Goal: Use online tool/utility: Utilize a website feature to perform a specific function

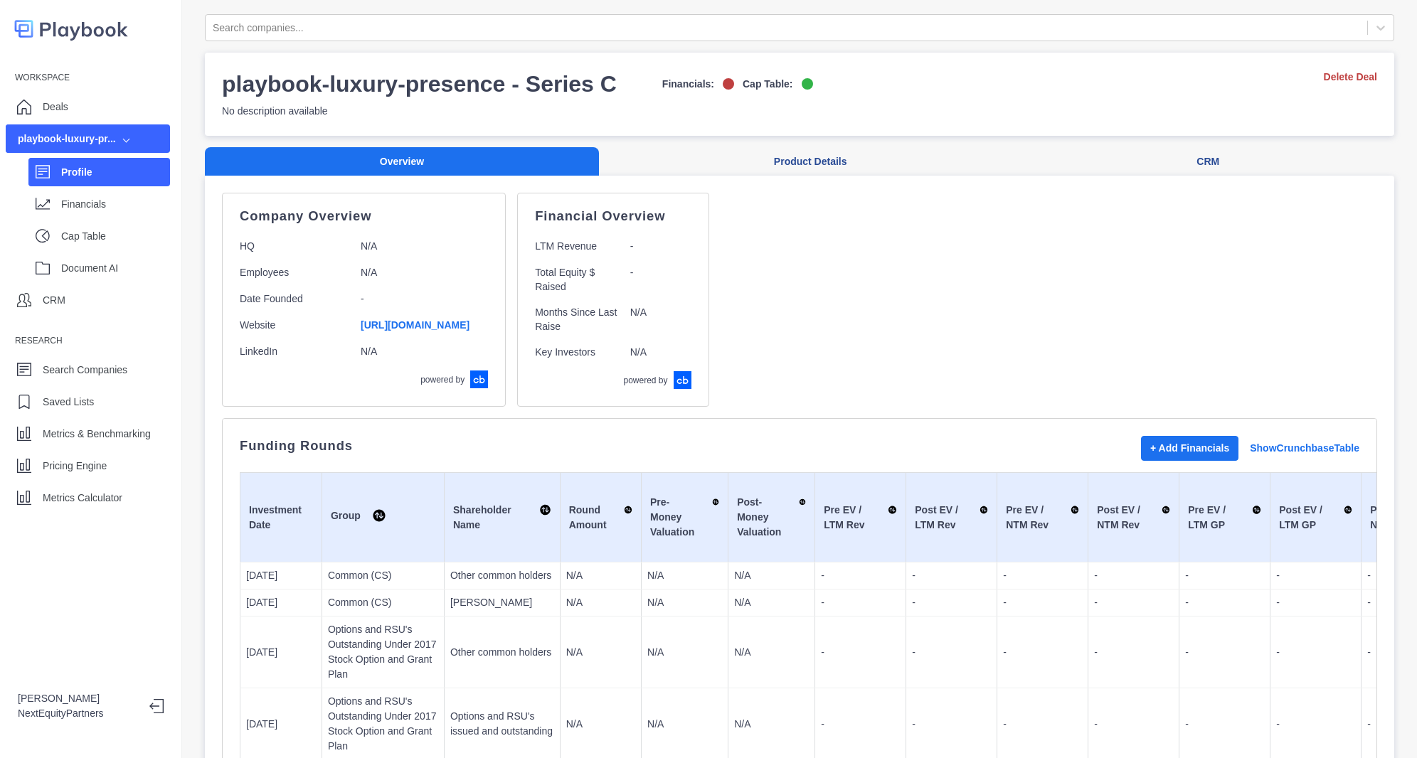
click at [833, 332] on div "Company Overview HQ N/A Employees N/A Date Founded - Website [URL][DOMAIN_NAME]…" at bounding box center [800, 300] width 1156 height 214
click at [107, 532] on div "Workspace Deals playbook-luxury-pr... Profile Financials Cap Table Document AI …" at bounding box center [91, 379] width 182 height 758
click at [110, 495] on p "Metrics Calculator" at bounding box center [83, 498] width 80 height 15
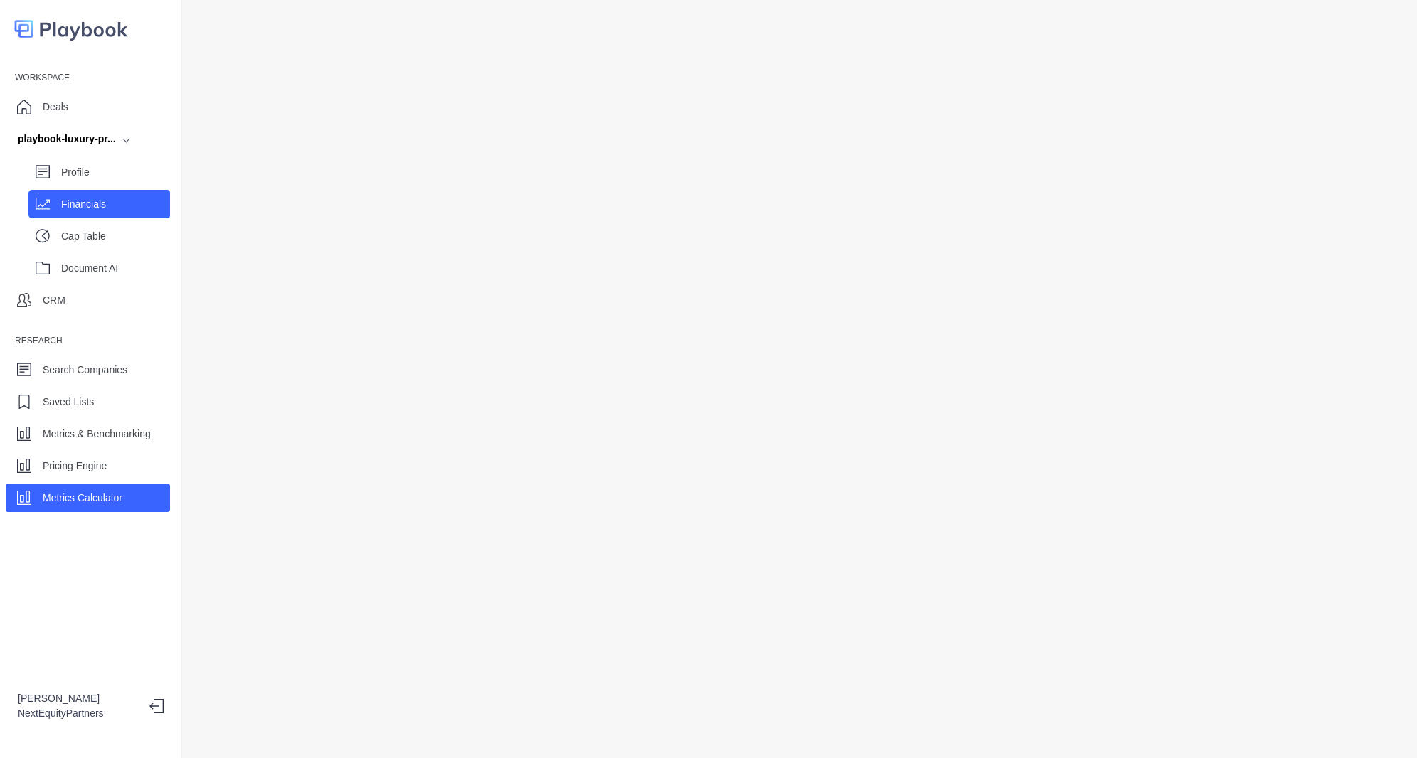
click at [48, 196] on div "Financials" at bounding box center [99, 204] width 142 height 28
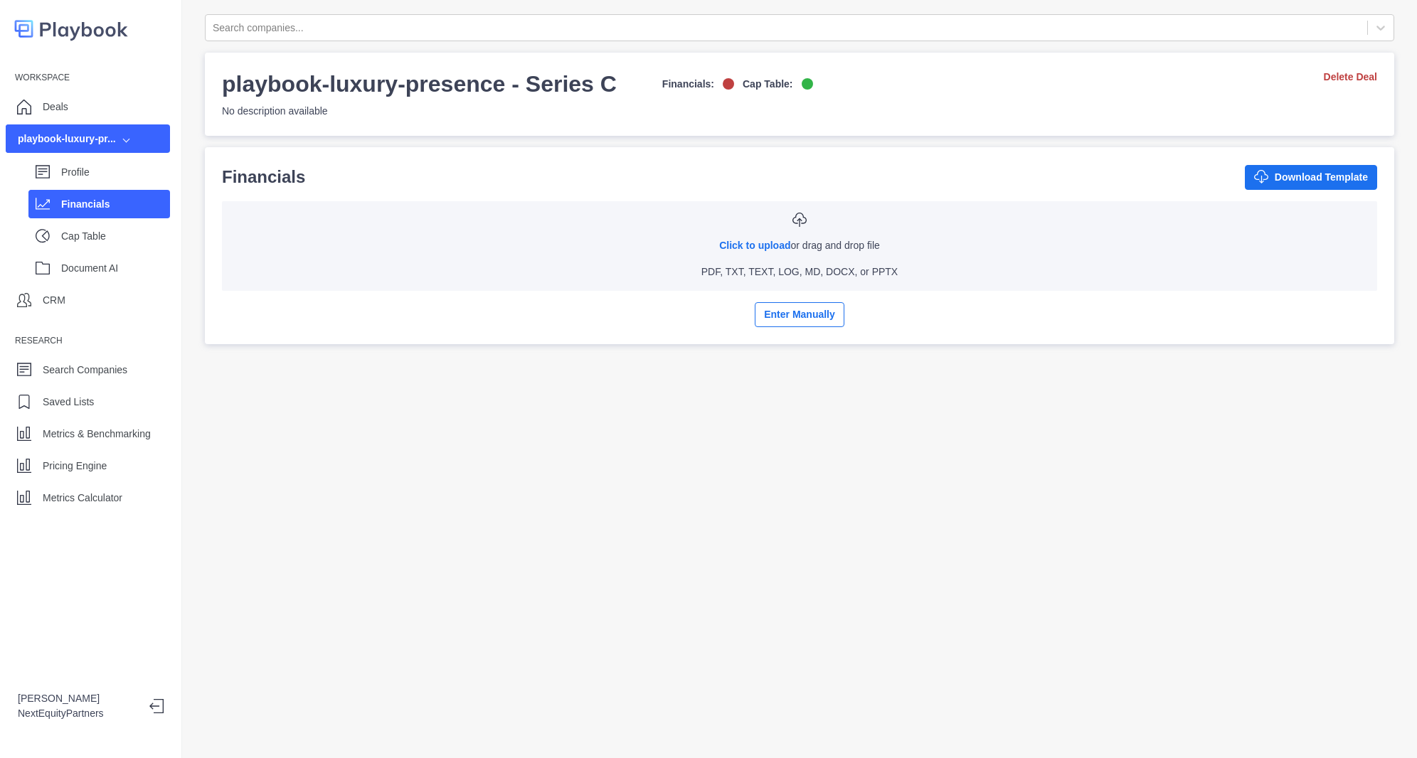
click at [84, 194] on div "Financials" at bounding box center [115, 204] width 109 height 21
click at [83, 183] on div "Profile" at bounding box center [99, 172] width 142 height 28
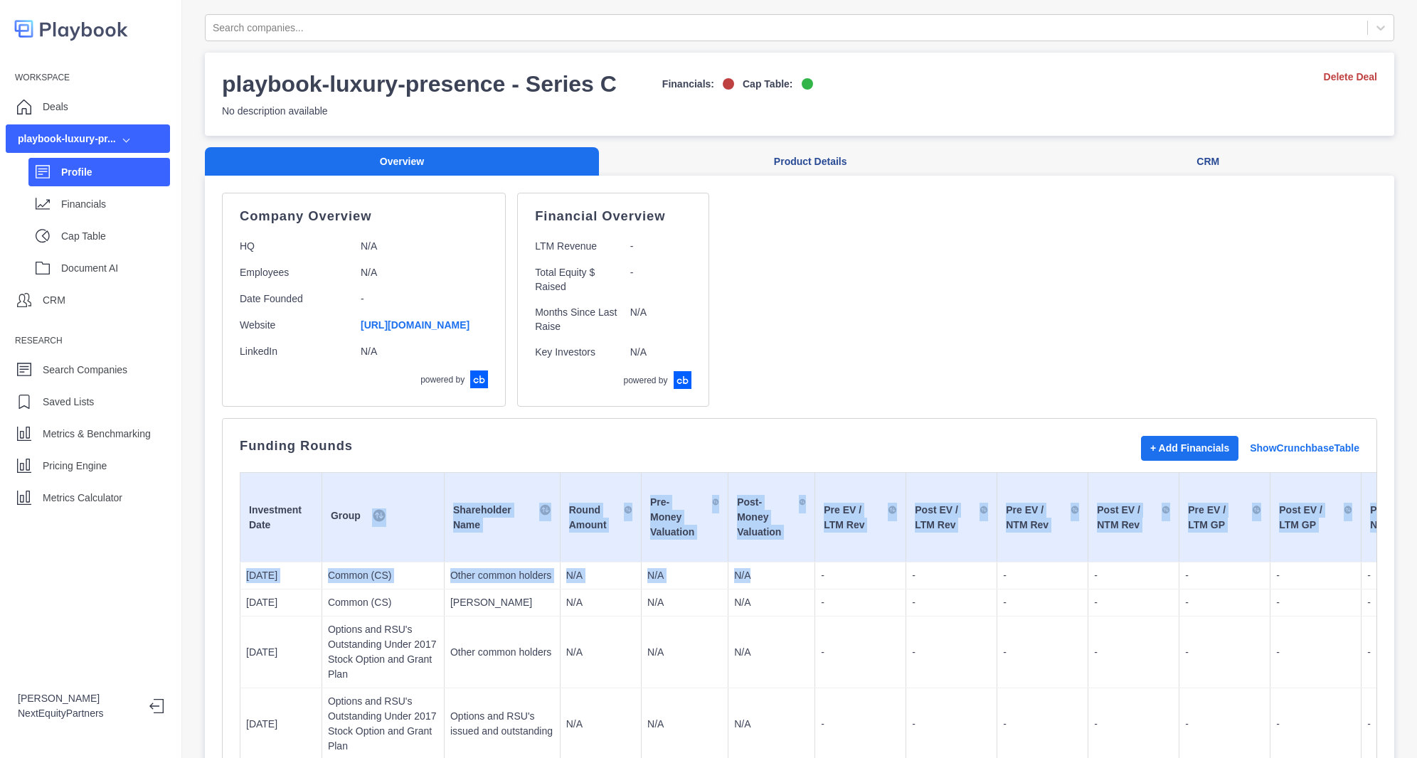
drag, startPoint x: 374, startPoint y: 478, endPoint x: 749, endPoint y: 610, distance: 397.4
click at [815, 610] on td "-" at bounding box center [860, 603] width 91 height 27
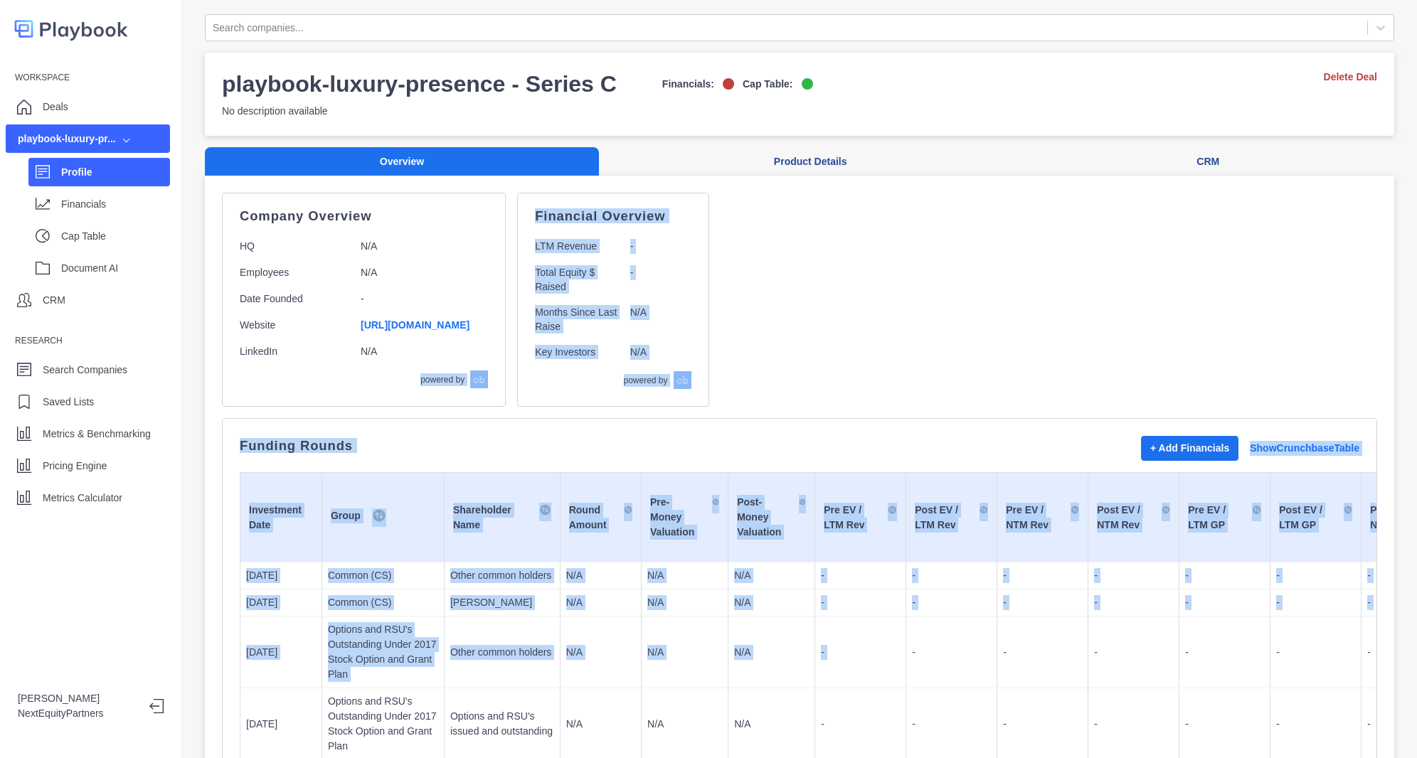
drag, startPoint x: 592, startPoint y: 515, endPoint x: 442, endPoint y: 398, distance: 190.6
click at [444, 492] on td "Shareholder Name" at bounding box center [502, 518] width 116 height 90
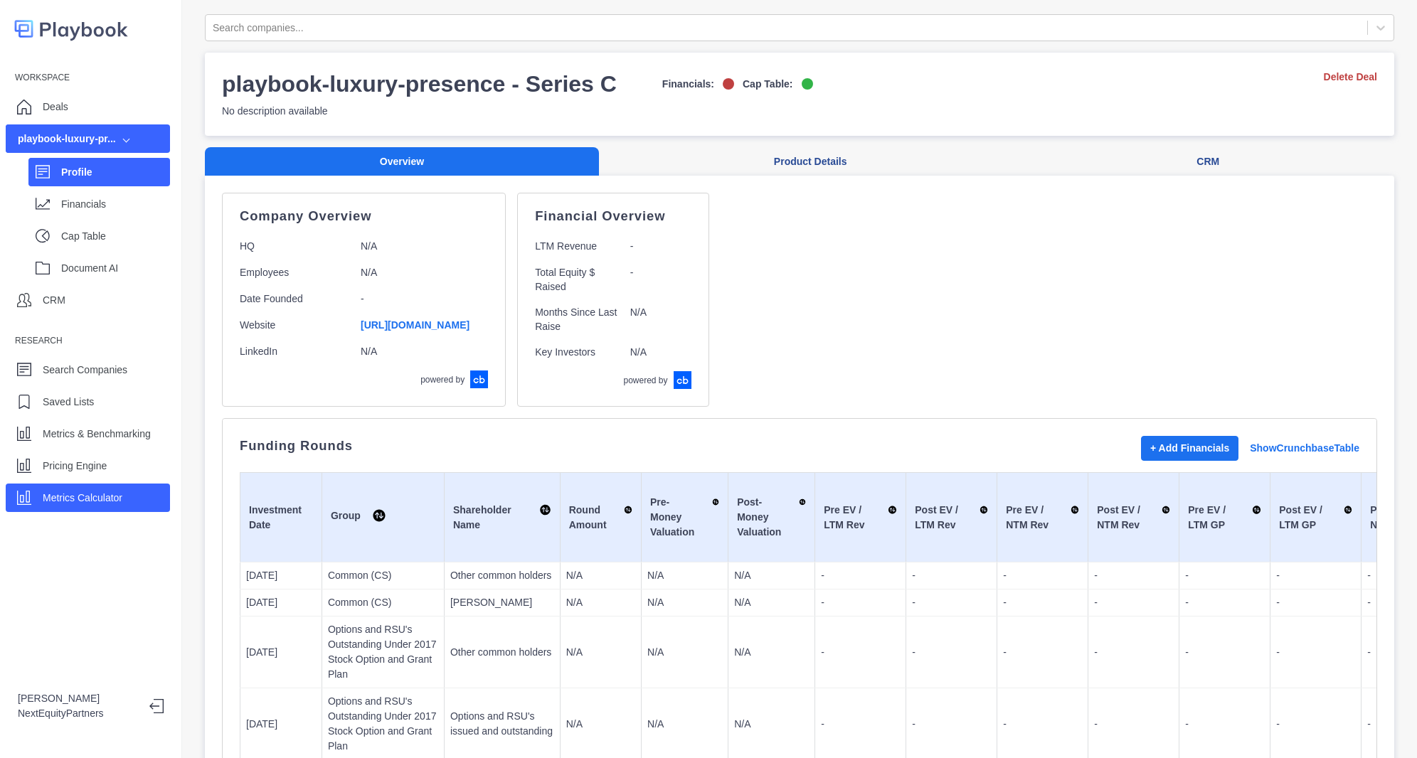
click at [73, 492] on p "Metrics Calculator" at bounding box center [83, 498] width 80 height 15
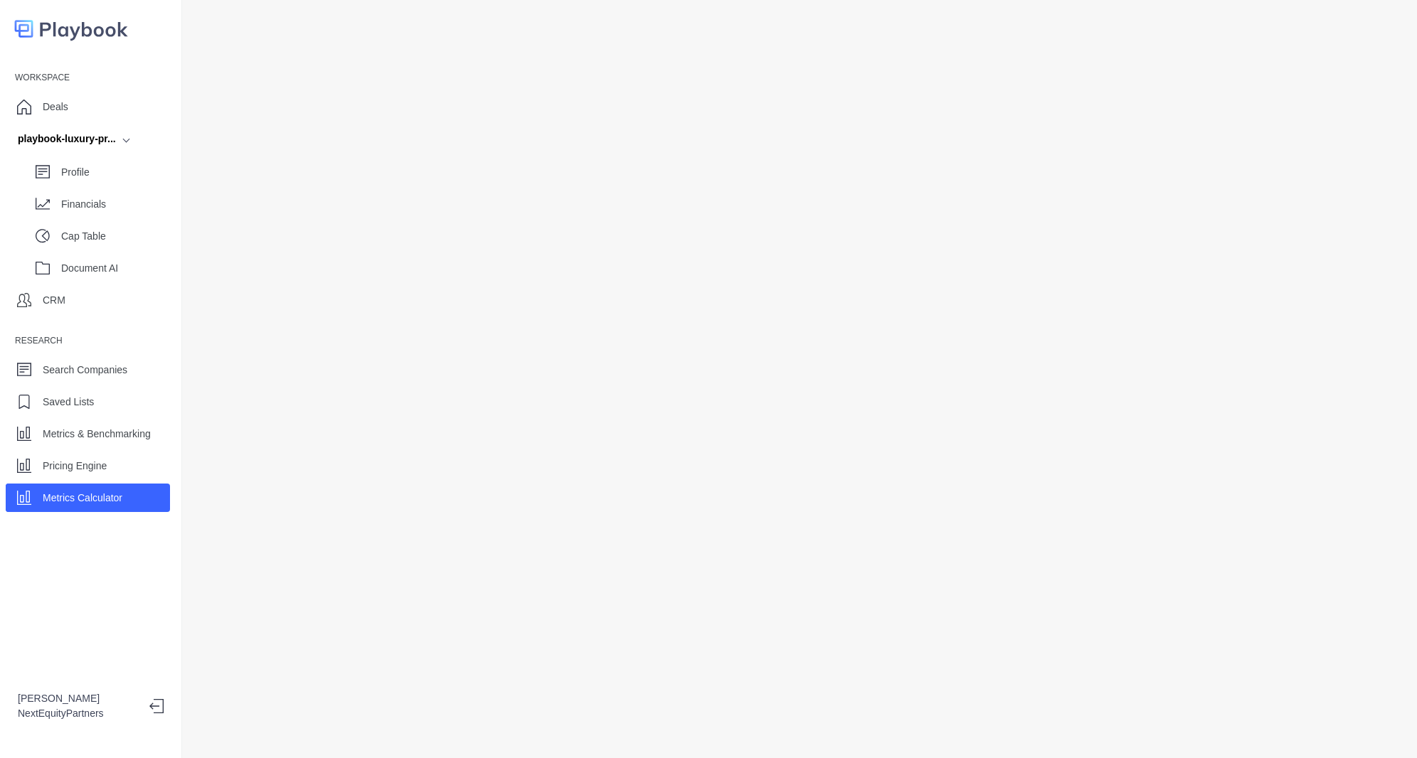
click at [74, 485] on div "Metrics Calculator" at bounding box center [88, 498] width 164 height 28
click at [86, 464] on p "Pricing Engine" at bounding box center [75, 466] width 64 height 15
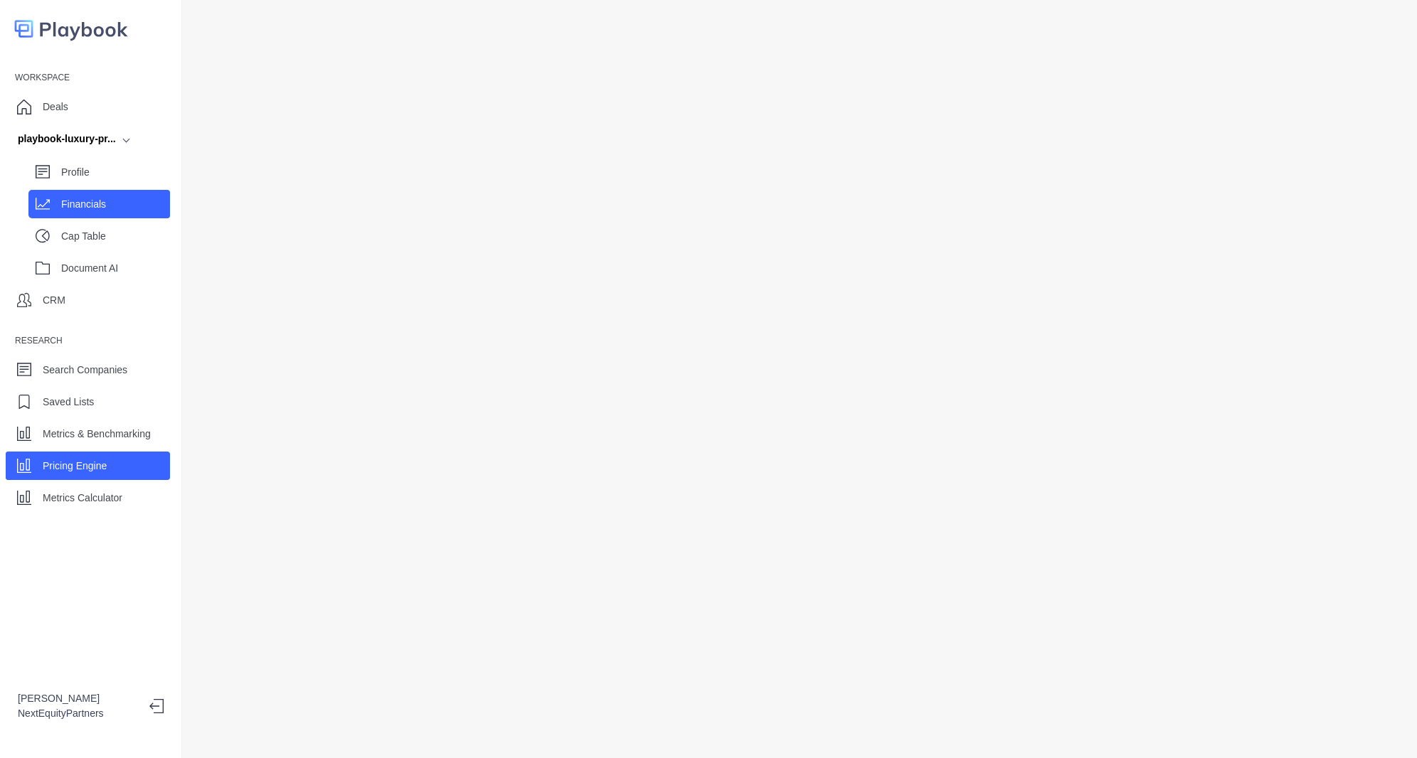
click at [137, 196] on div "Financials" at bounding box center [115, 204] width 109 height 21
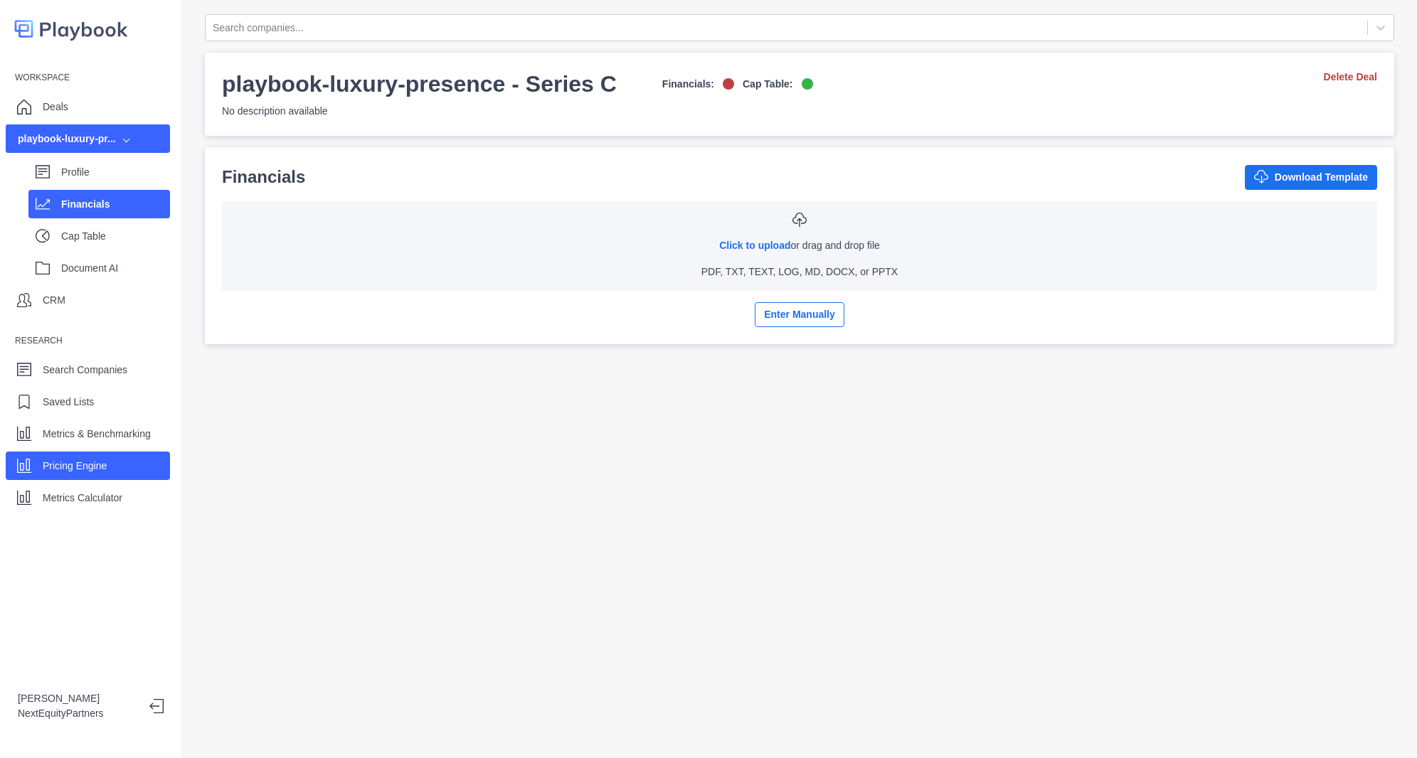
click at [77, 474] on div "Pricing Engine" at bounding box center [75, 465] width 64 height 21
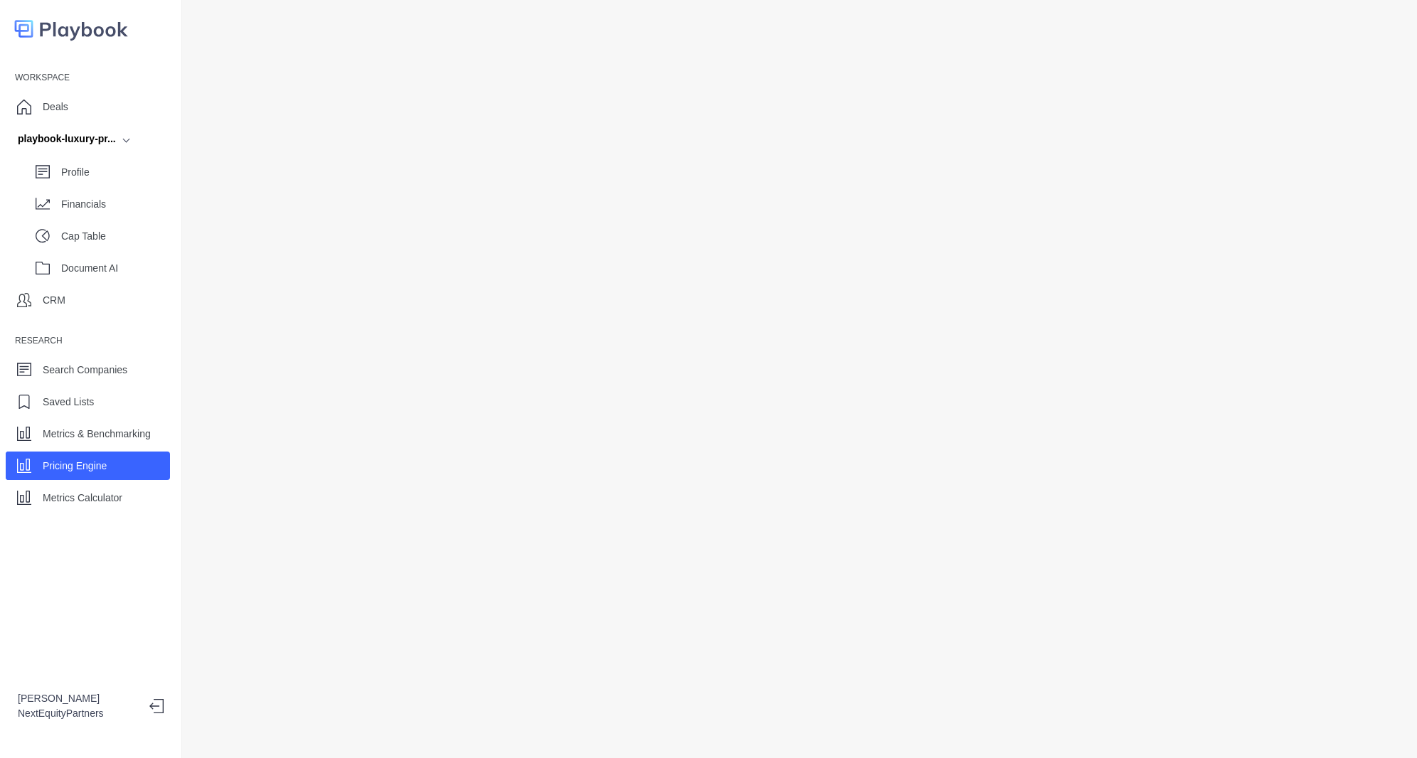
click at [111, 454] on div "Pricing Engine" at bounding box center [88, 466] width 164 height 28
click at [62, 448] on div "Workspace Deals playbook-luxury-pr... Profile Financials Cap Table Document AI …" at bounding box center [90, 288] width 181 height 445
click at [63, 422] on div "Metrics & Benchmarking" at bounding box center [88, 434] width 164 height 28
click at [63, 450] on div "Workspace Deals playbook-luxury-pr... Profile Financials Cap Table Document AI …" at bounding box center [90, 288] width 181 height 445
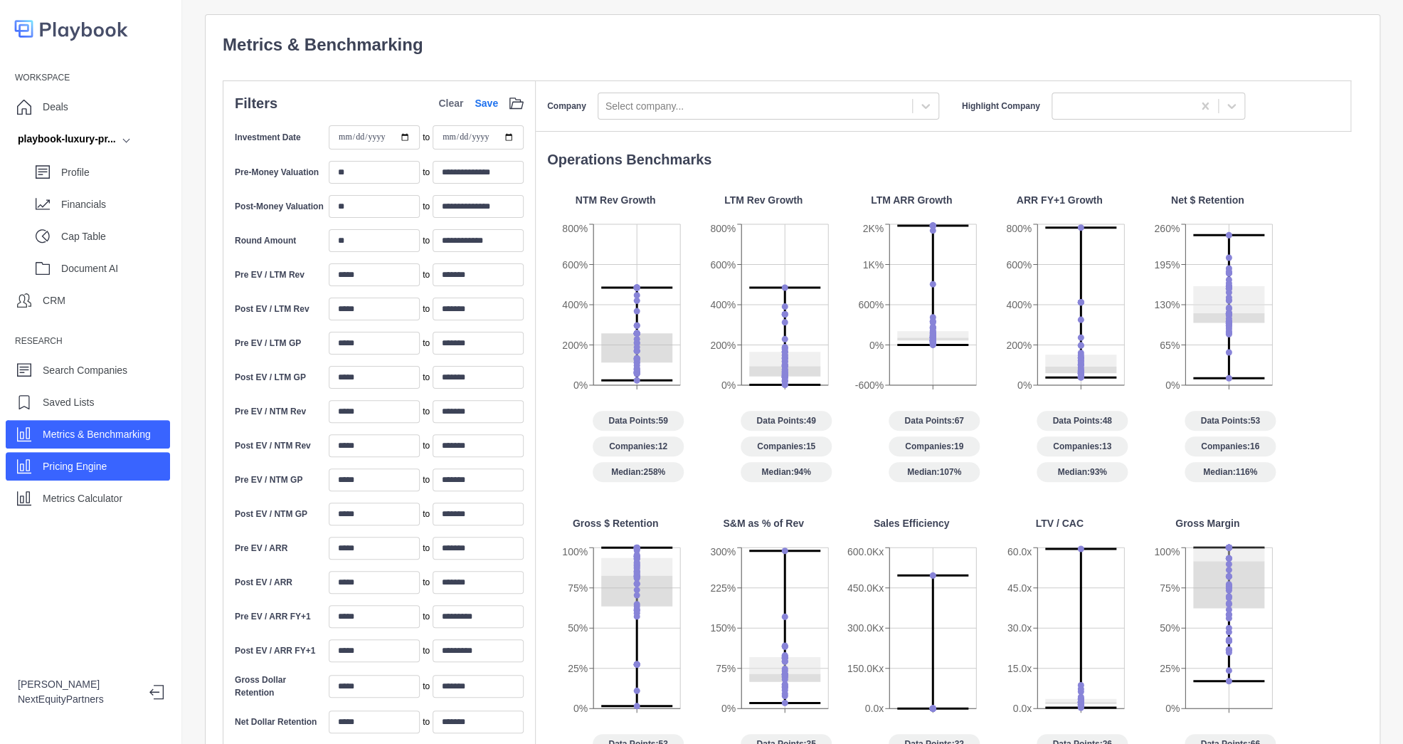
click at [63, 453] on div "Pricing Engine" at bounding box center [88, 466] width 164 height 28
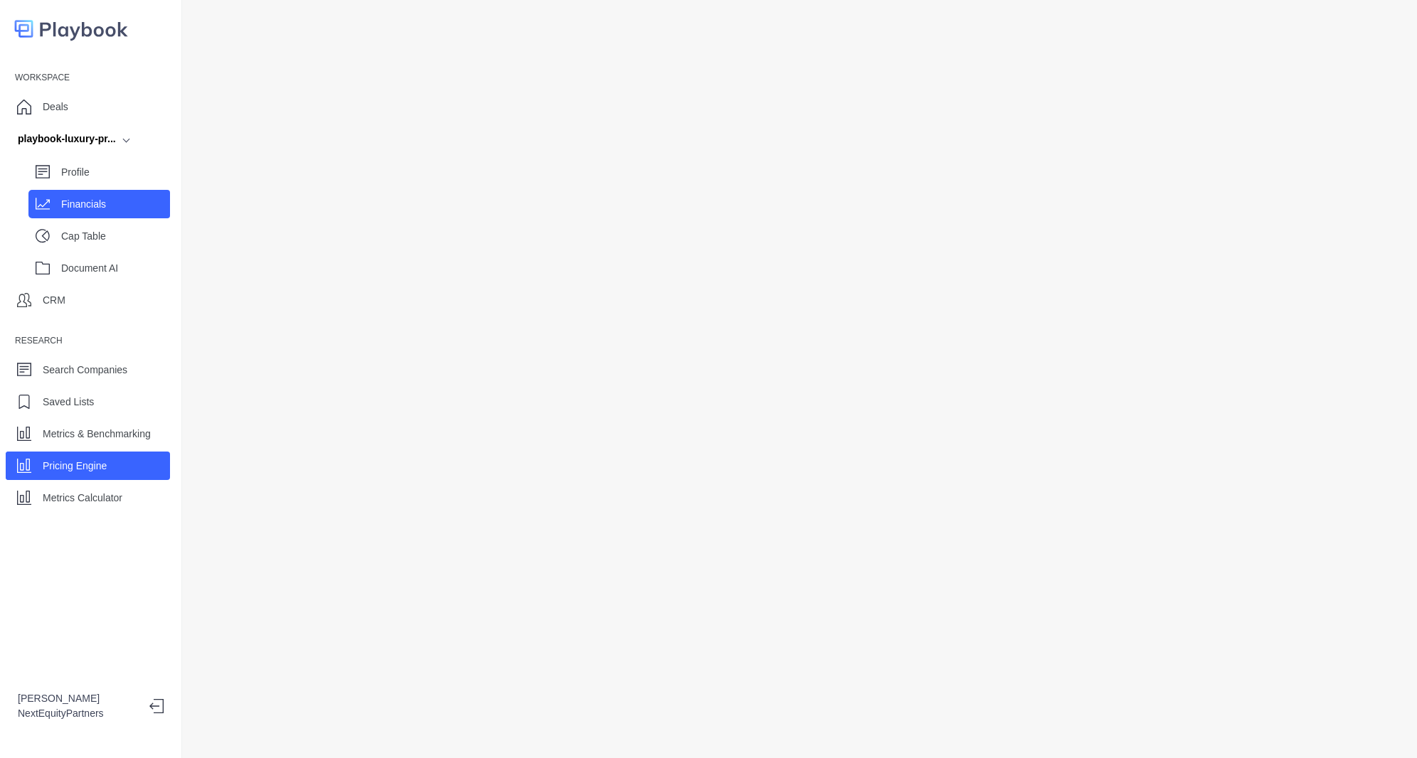
click at [96, 197] on p "Financials" at bounding box center [115, 204] width 109 height 15
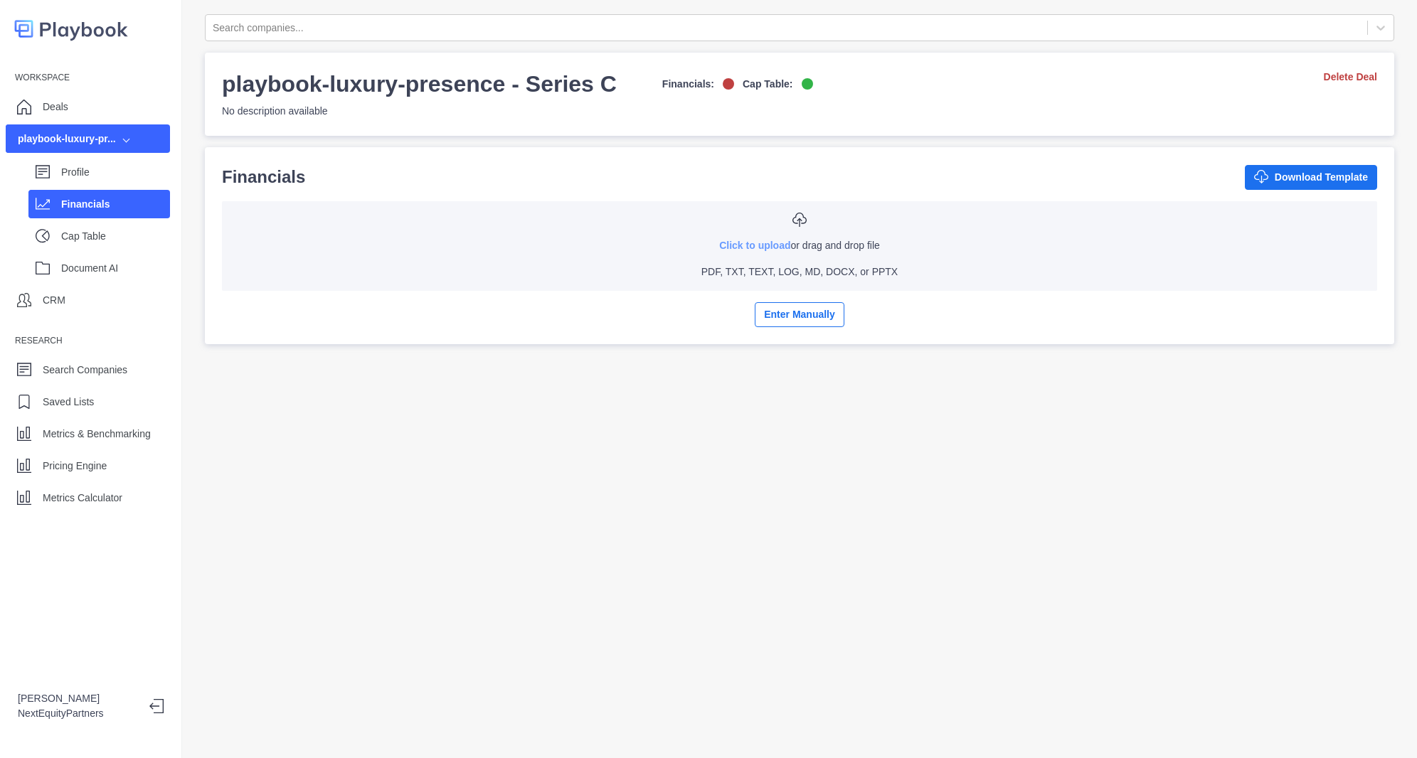
click at [725, 247] on link "Click to upload" at bounding box center [754, 245] width 71 height 11
click at [70, 468] on p "Pricing Engine" at bounding box center [75, 466] width 64 height 15
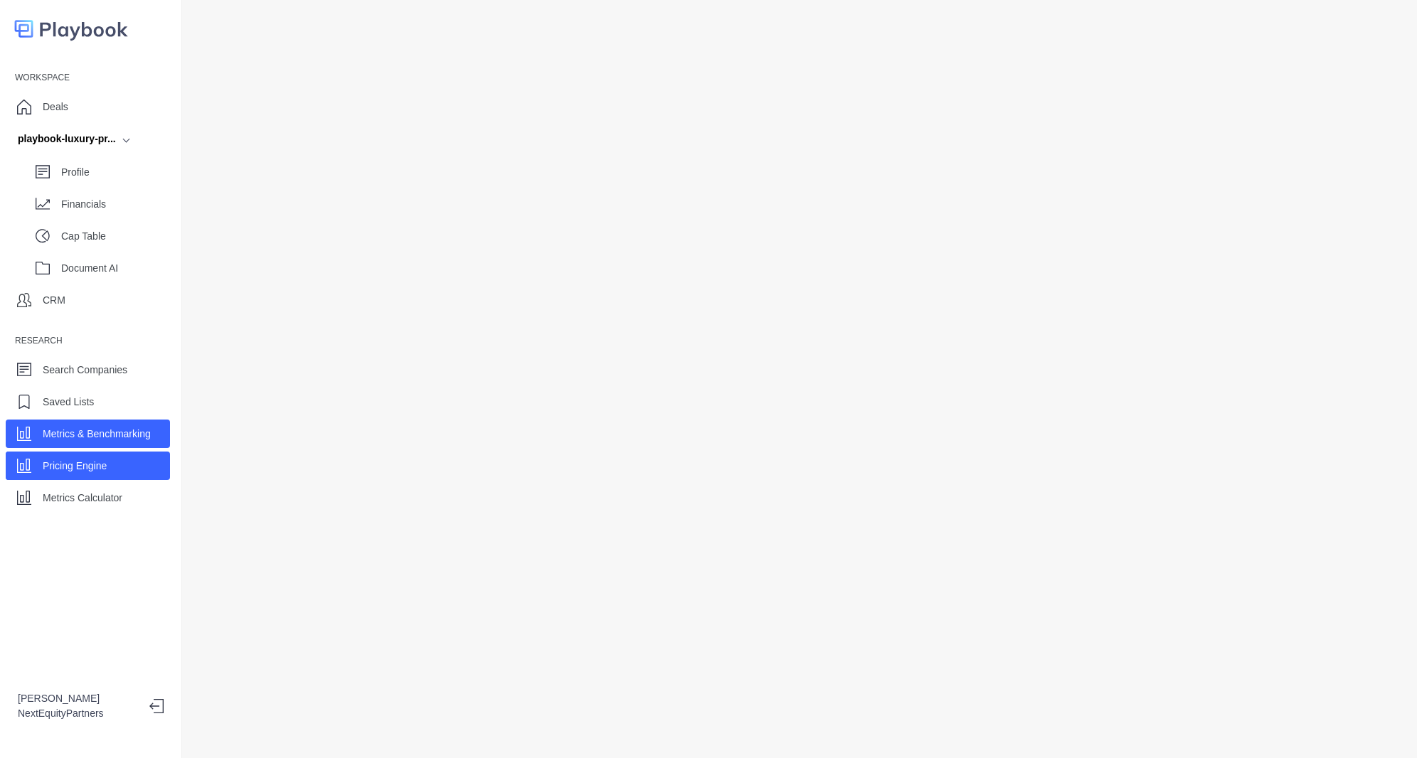
click at [75, 434] on p "Metrics & Benchmarking" at bounding box center [97, 434] width 108 height 15
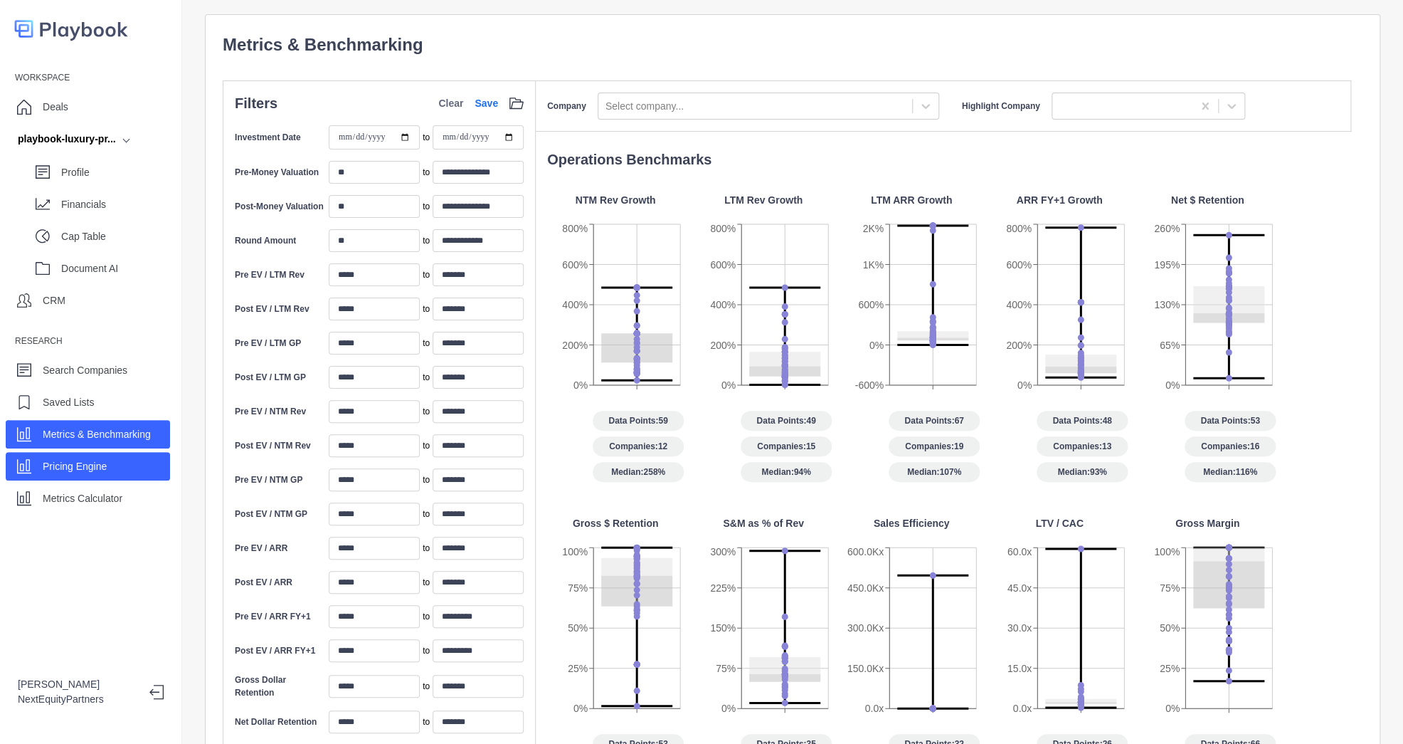
click at [105, 471] on p "Pricing Engine" at bounding box center [75, 466] width 64 height 15
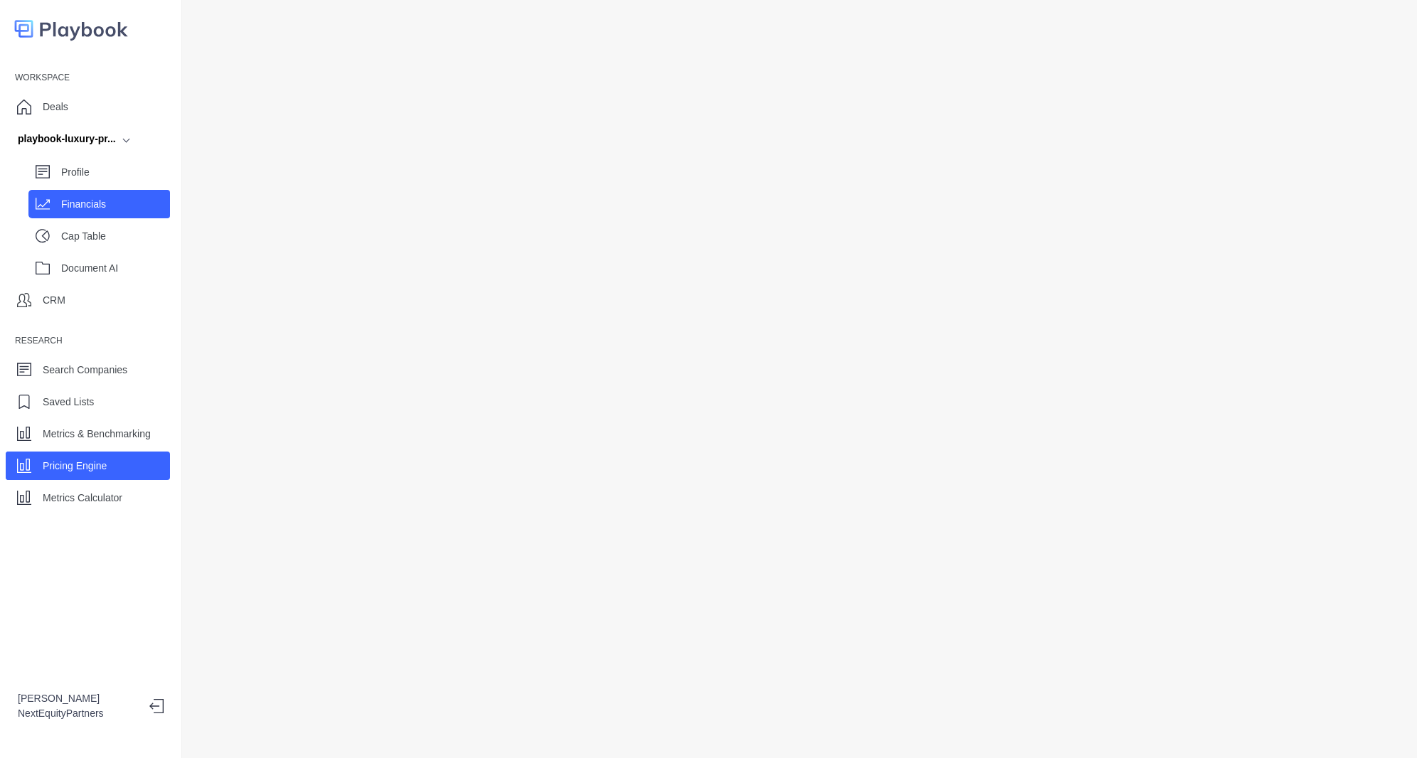
click at [74, 202] on p "Financials" at bounding box center [115, 204] width 109 height 15
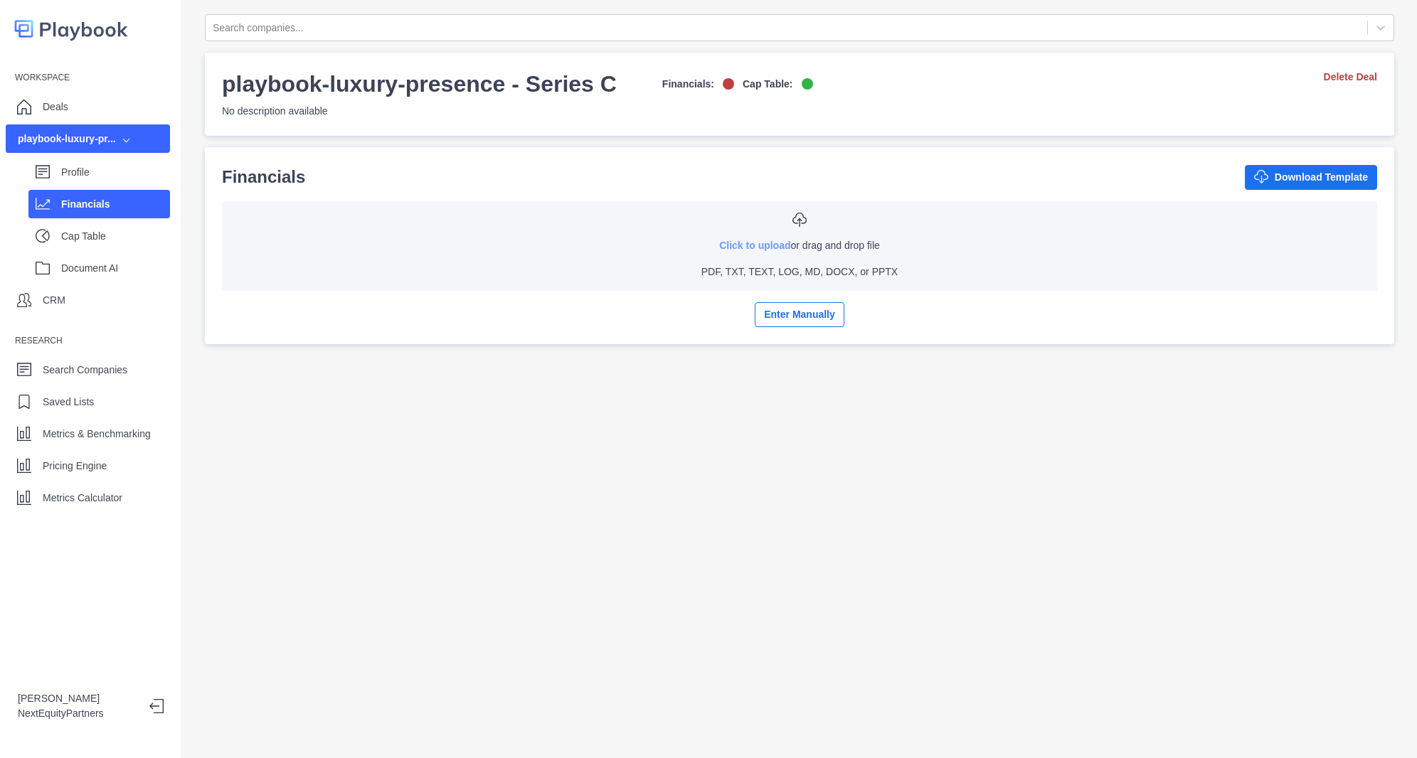
click at [719, 248] on link "Click to upload" at bounding box center [754, 245] width 71 height 11
click at [71, 172] on p "Profile" at bounding box center [115, 172] width 109 height 15
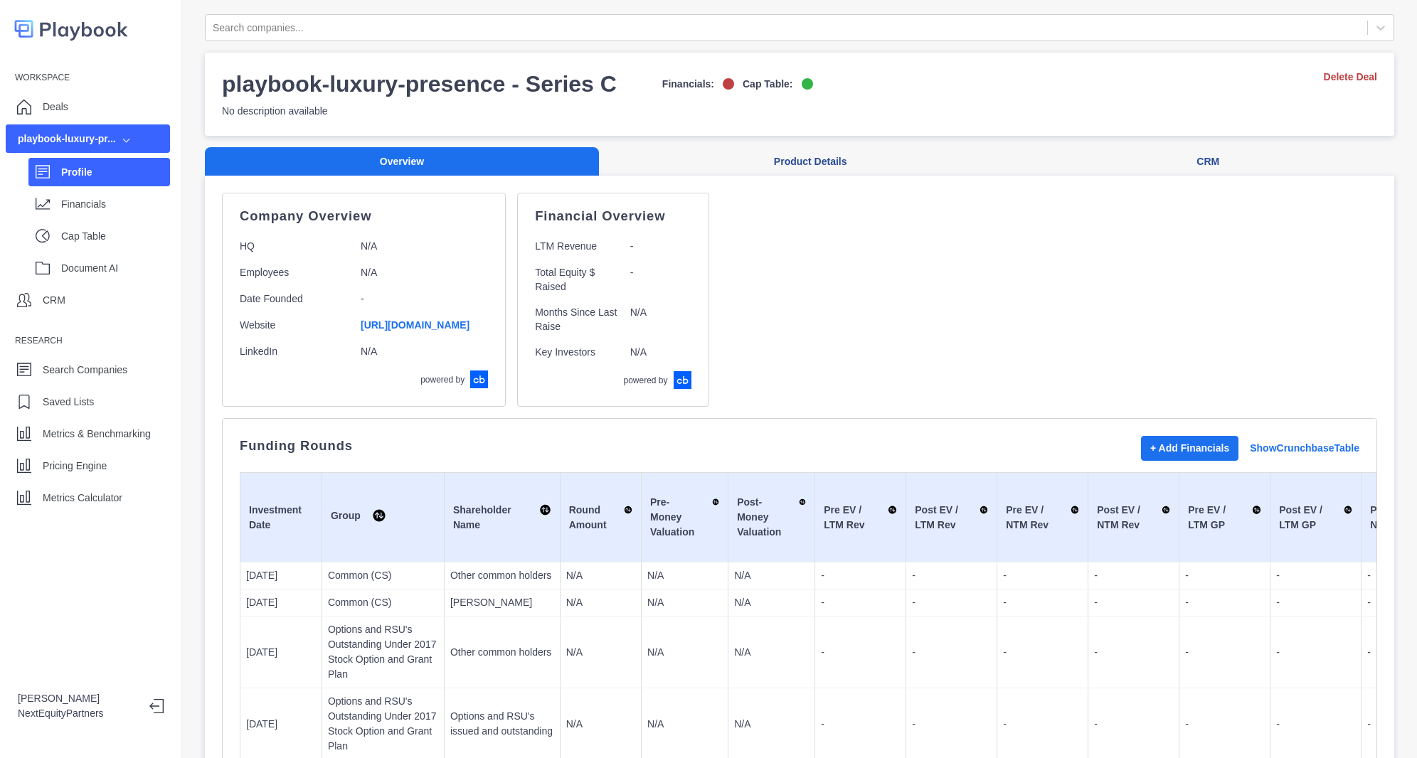
click at [72, 527] on div "Workspace Deals playbook-luxury-pr... Profile Financials Cap Table Document AI …" at bounding box center [91, 379] width 182 height 758
click at [75, 516] on div "Workspace Deals playbook-luxury-pr... Profile Financials Cap Table Document AI …" at bounding box center [91, 379] width 182 height 758
click at [78, 499] on p "Metrics Calculator" at bounding box center [83, 498] width 80 height 15
